Goal: Information Seeking & Learning: Learn about a topic

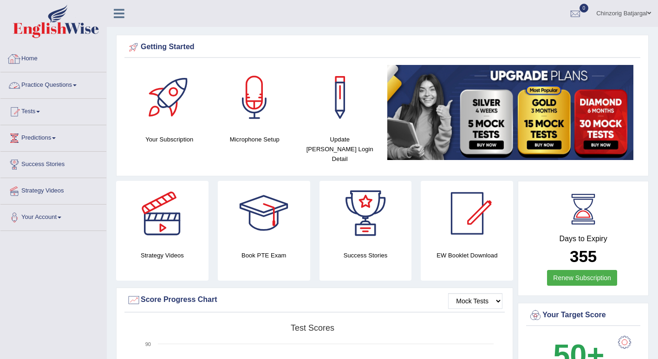
click at [38, 82] on link "Practice Questions" at bounding box center [53, 83] width 106 height 23
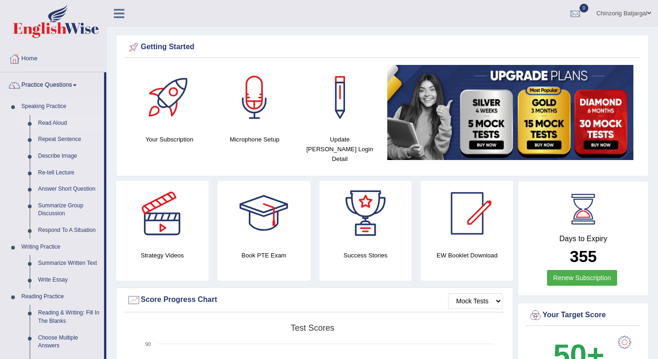
click at [58, 122] on link "Read Aloud" at bounding box center [69, 123] width 70 height 17
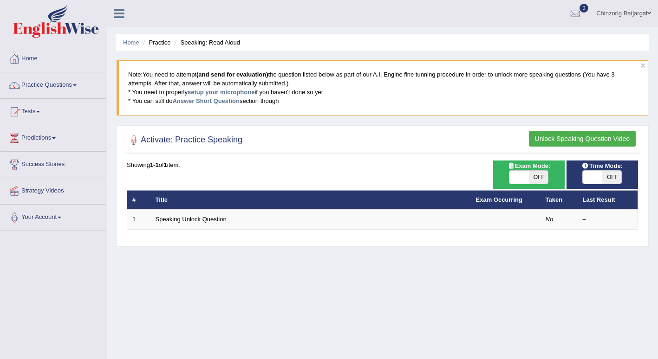
click at [524, 179] on span at bounding box center [518, 177] width 19 height 13
click at [535, 178] on span "OFF" at bounding box center [538, 177] width 19 height 13
checkbox input "true"
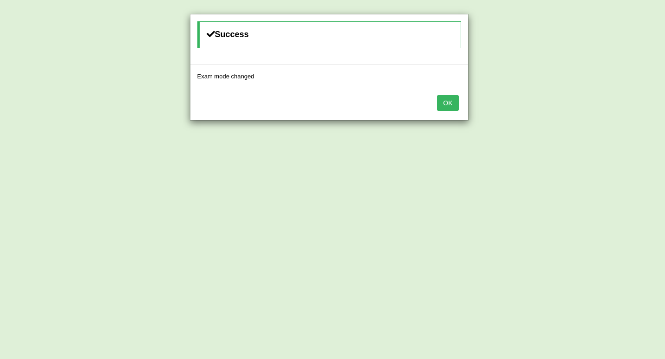
click at [441, 102] on button "OK" at bounding box center [447, 103] width 21 height 16
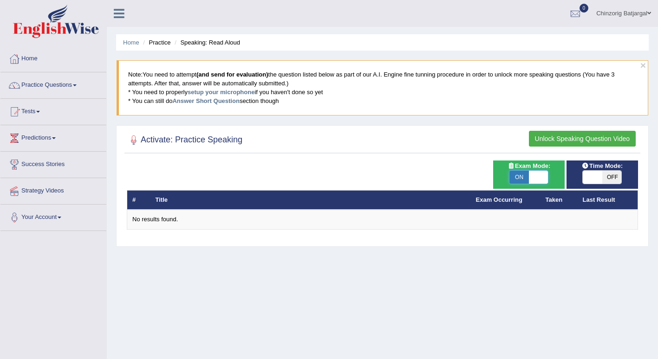
click at [532, 176] on span at bounding box center [538, 177] width 19 height 13
checkbox input "false"
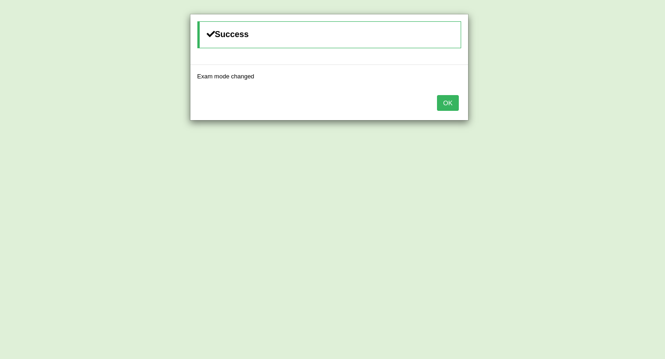
click at [456, 104] on button "OK" at bounding box center [447, 103] width 21 height 16
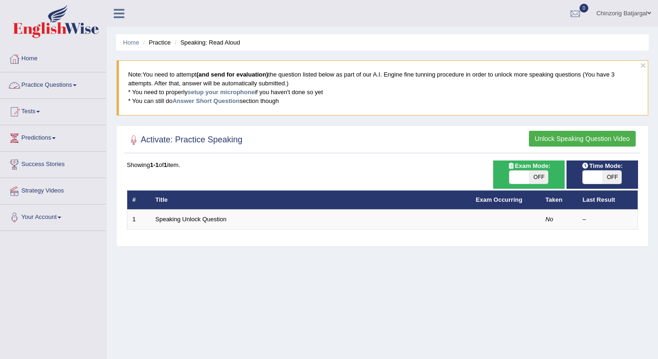
click at [71, 84] on link "Practice Questions" at bounding box center [53, 83] width 106 height 23
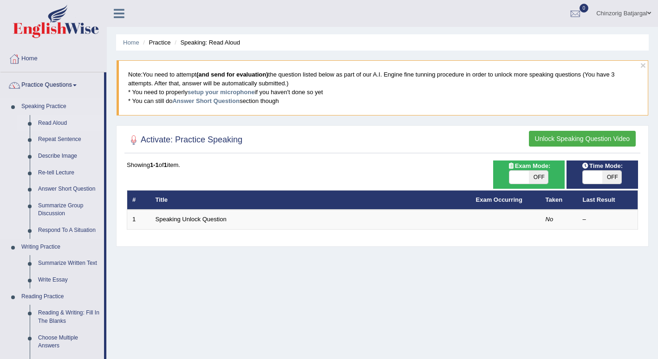
click at [52, 123] on link "Read Aloud" at bounding box center [69, 123] width 70 height 17
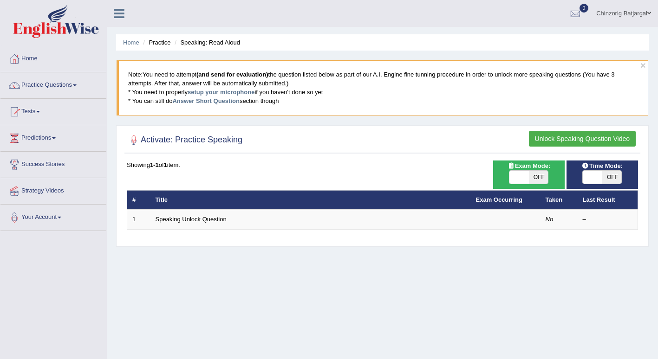
click at [162, 42] on li "Practice" at bounding box center [156, 42] width 30 height 9
click at [206, 44] on li "Speaking: Read Aloud" at bounding box center [206, 42] width 68 height 9
click at [591, 137] on button "Unlock Speaking Question Video" at bounding box center [582, 139] width 107 height 16
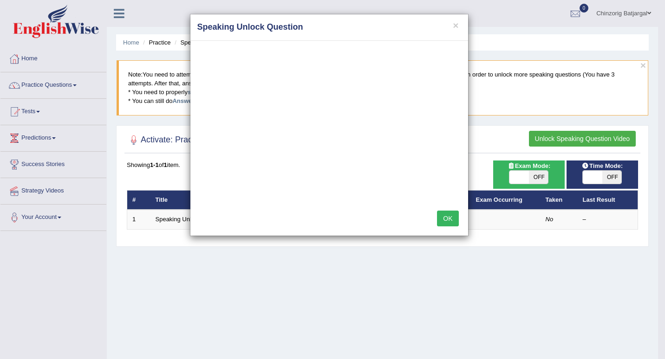
click at [452, 220] on button "OK" at bounding box center [447, 219] width 21 height 16
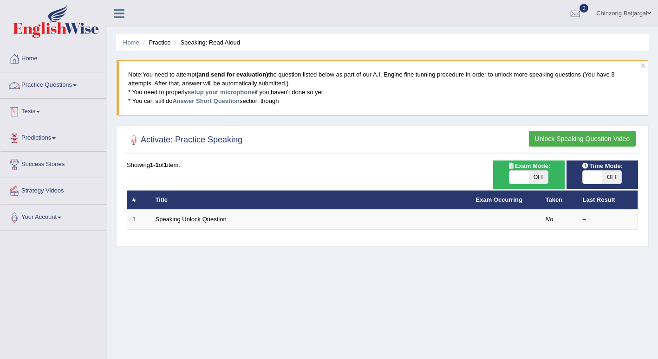
click at [52, 86] on link "Practice Questions" at bounding box center [53, 83] width 106 height 23
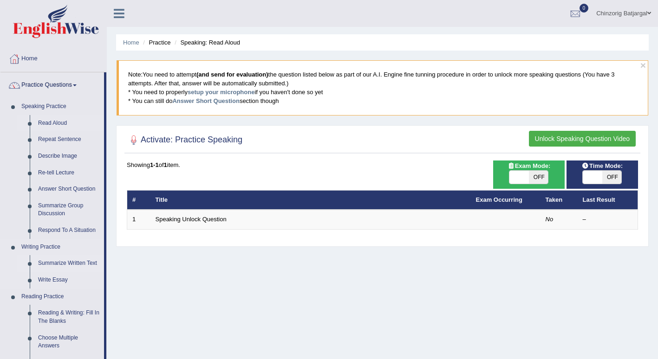
click at [65, 265] on link "Summarize Written Text" at bounding box center [69, 263] width 70 height 17
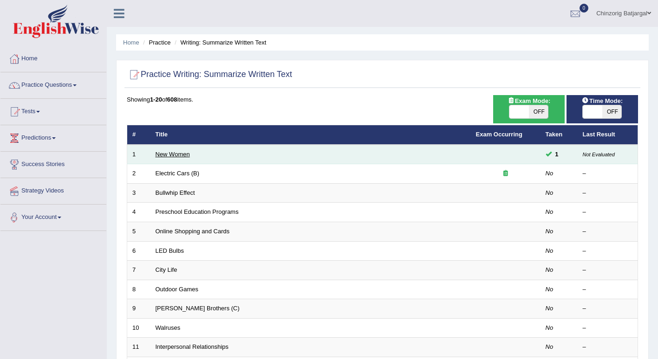
click at [183, 156] on link "New Women" at bounding box center [173, 154] width 34 height 7
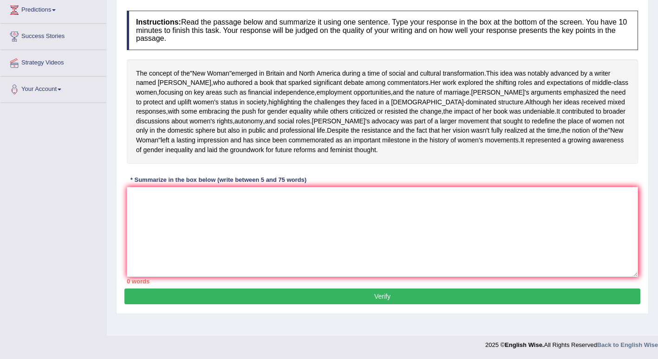
scroll to position [93, 0]
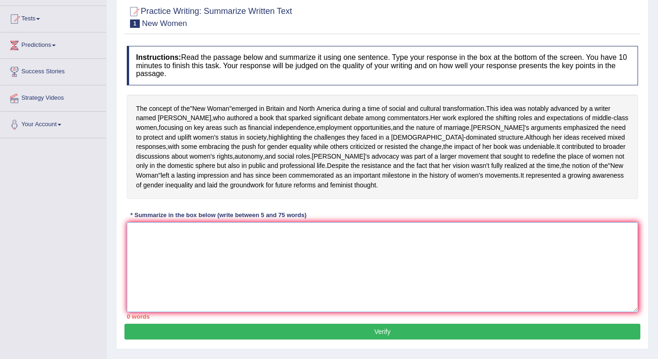
click at [209, 280] on textarea at bounding box center [382, 267] width 511 height 90
type textarea "t"
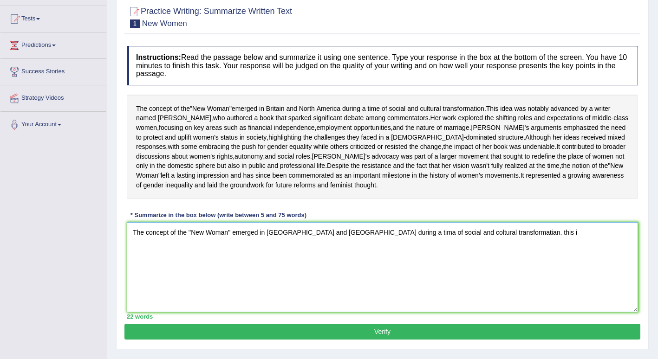
click at [425, 265] on textarea "The concept of the ''New Woman'' emerged in [GEOGRAPHIC_DATA] and [GEOGRAPHIC_D…" at bounding box center [382, 267] width 511 height 90
click at [421, 278] on textarea "The concept of the ''New Woman'' emerged in [GEOGRAPHIC_DATA] and [GEOGRAPHIC_D…" at bounding box center [382, 267] width 511 height 90
click at [379, 265] on textarea "The concept of the ''New Woman'' emerged in [GEOGRAPHIC_DATA] and [GEOGRAPHIC_D…" at bounding box center [382, 267] width 511 height 90
click at [464, 272] on textarea "The concept of the ''New Woman'' emerged in [GEOGRAPHIC_DATA] and [GEOGRAPHIC_D…" at bounding box center [382, 267] width 511 height 90
click at [512, 264] on textarea "The concept of the ''New Woman'' emerged in Britain and North America during a …" at bounding box center [382, 267] width 511 height 90
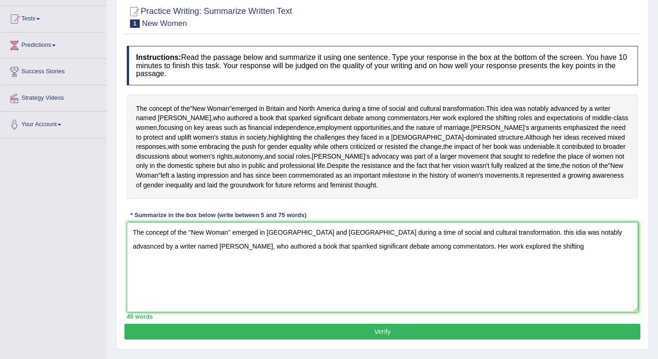
click at [265, 277] on textarea "The concept of the ''New Woman'' emerged in Britain and North America during a …" at bounding box center [382, 267] width 511 height 90
click at [490, 272] on textarea "The concept of the ''New Woman'' emerged in Britain and North America during a …" at bounding box center [382, 267] width 511 height 90
click at [508, 262] on textarea "The concept of the ''New Woman'' emerged in Britain and North America during a …" at bounding box center [382, 267] width 511 height 90
click at [531, 274] on textarea "The concept of the ''New Woman'' emerged in Britain and North America during a …" at bounding box center [382, 267] width 511 height 90
click at [538, 262] on textarea "The concept of the ''New Woman'' emerged in Britain and North America during a …" at bounding box center [382, 267] width 511 height 90
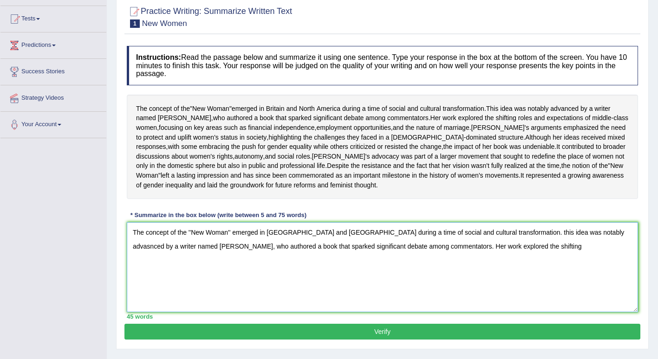
click at [491, 262] on textarea "The concept of the ''New Woman'' emerged in Britain and North America during a …" at bounding box center [382, 267] width 511 height 90
click at [590, 265] on textarea "The concept of the ''New Woman'' emerged in Britain and North America during a …" at bounding box center [382, 267] width 511 height 90
click at [571, 262] on textarea "The concept of the ''New Woman'' emerged in Britain and North America during a …" at bounding box center [382, 267] width 511 height 90
click at [526, 278] on textarea "The concept of the ''New Woman'' emerged in Britain and North America during a …" at bounding box center [382, 267] width 511 height 90
click at [250, 301] on textarea "The concept of the ''New Woman'' emerged in Britain and North America during a …" at bounding box center [382, 267] width 511 height 90
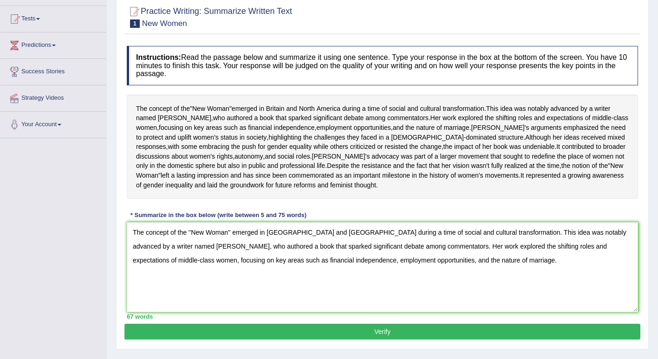
drag, startPoint x: 136, startPoint y: 196, endPoint x: 222, endPoint y: 223, distance: 90.1
click at [222, 199] on div "The concept of the " New Woman " emerged in Britain and North America during a …" at bounding box center [382, 147] width 511 height 104
click at [479, 292] on textarea "The concept of the ''New Woman'' emerged in Britain and North America during a …" at bounding box center [382, 267] width 511 height 90
click at [506, 292] on textarea "The concept of the ''New Woman'' emerged in Britain and North America during a …" at bounding box center [382, 267] width 511 height 90
click at [574, 290] on textarea "The concept of the ''New Woman'' emerged in Britain and North America during a …" at bounding box center [382, 267] width 511 height 90
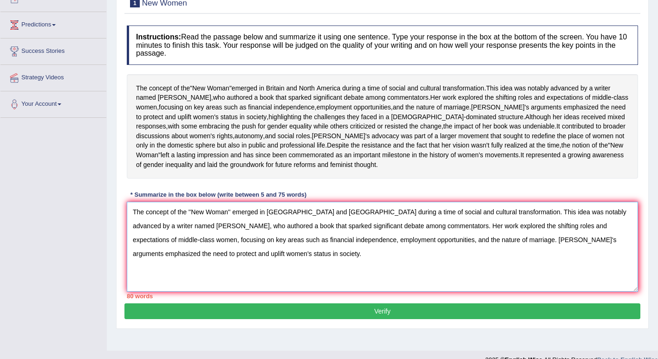
scroll to position [143, 0]
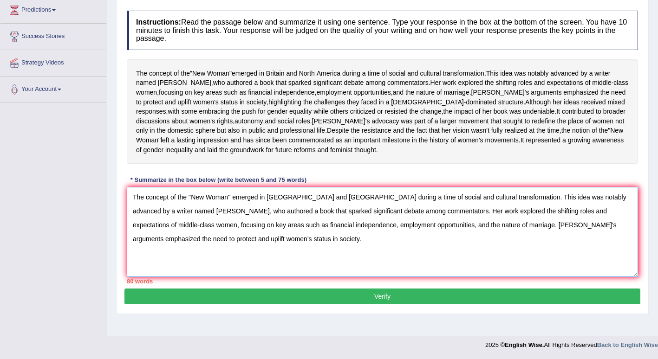
type textarea "The concept of the ''New Woman'' emerged in Britain and North America during a …"
click at [380, 305] on button "Verify" at bounding box center [382, 297] width 516 height 16
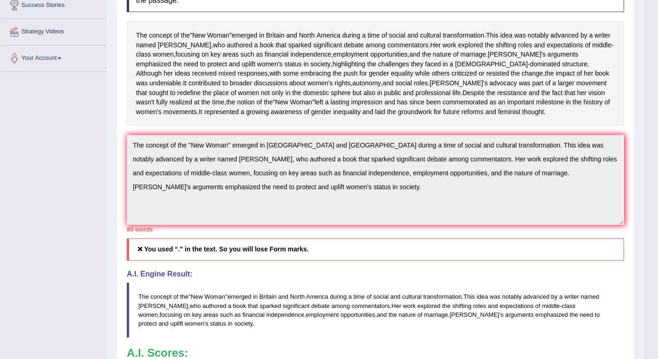
scroll to position [0, 0]
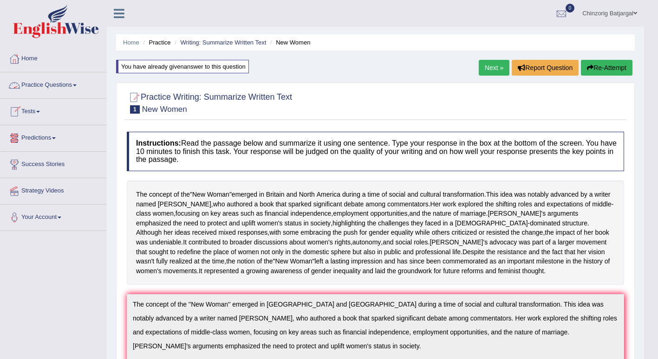
click at [58, 83] on link "Practice Questions" at bounding box center [53, 83] width 106 height 23
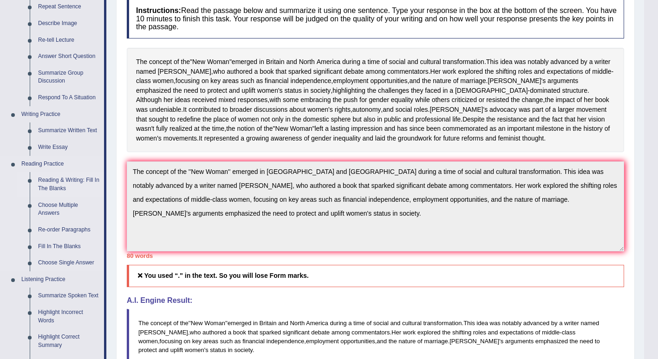
scroll to position [139, 0]
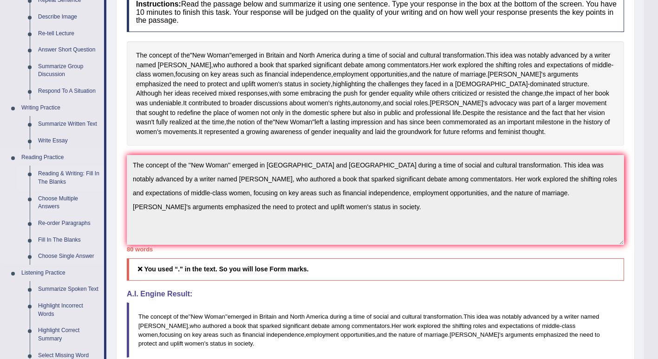
click at [55, 181] on link "Reading & Writing: Fill In The Blanks" at bounding box center [69, 178] width 70 height 25
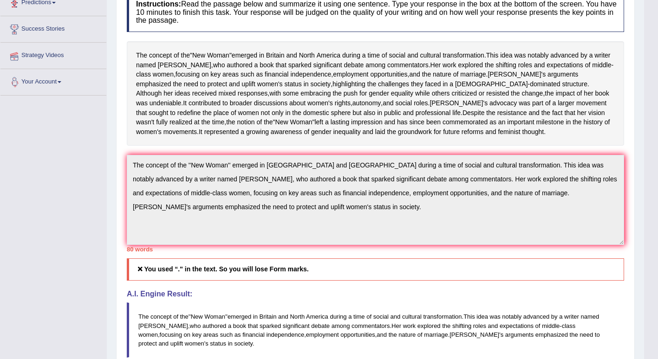
scroll to position [149, 0]
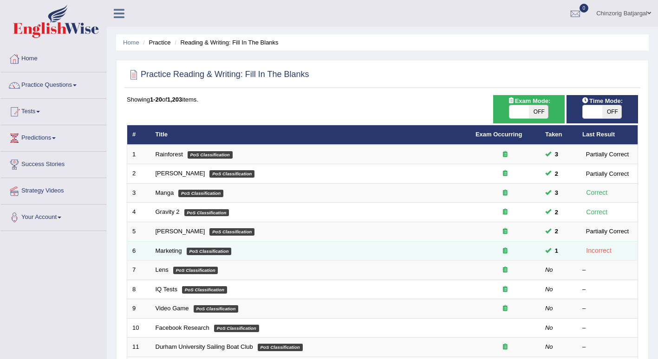
click at [325, 254] on td "Marketing PoS Classification" at bounding box center [310, 250] width 320 height 19
click at [163, 250] on link "Marketing" at bounding box center [169, 250] width 26 height 7
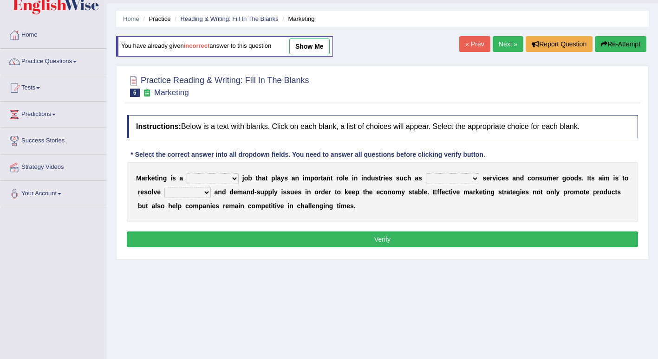
scroll to position [46, 0]
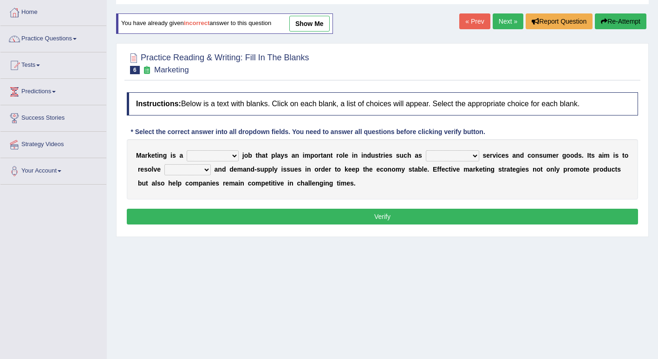
click at [230, 157] on select "professional flexible parochial descriptive" at bounding box center [213, 155] width 52 height 11
select select "flexible"
click at [187, 151] on select "professional flexible parochial descriptive" at bounding box center [213, 155] width 52 height 11
click at [454, 157] on select "civil financial conventional foremost" at bounding box center [452, 155] width 53 height 11
select select "civil"
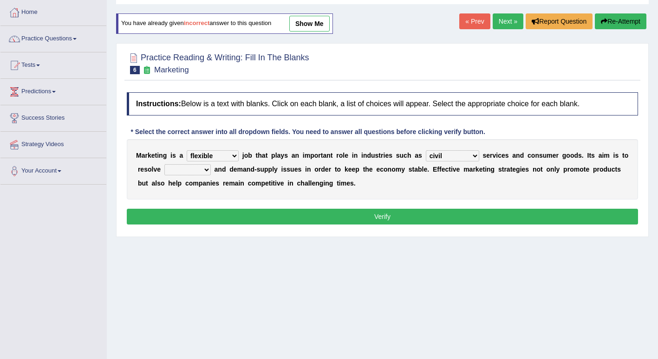
click at [426, 151] on select "civil financial conventional foremost" at bounding box center [452, 155] width 53 height 11
click at [176, 172] on select "imbalance excess symmetry budget" at bounding box center [187, 169] width 46 height 11
select select "budget"
click at [164, 165] on select "imbalance excess symmetry budget" at bounding box center [187, 169] width 46 height 11
click at [265, 214] on button "Verify" at bounding box center [382, 217] width 511 height 16
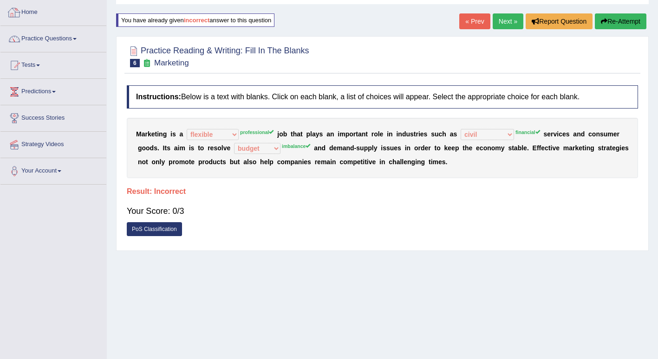
click at [26, 11] on link "Home" at bounding box center [53, 11] width 106 height 23
